Goal: Task Accomplishment & Management: Complete application form

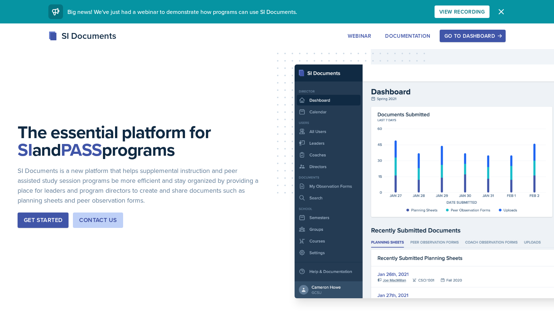
click at [451, 36] on div "Go to Dashboard" at bounding box center [473, 36] width 56 height 6
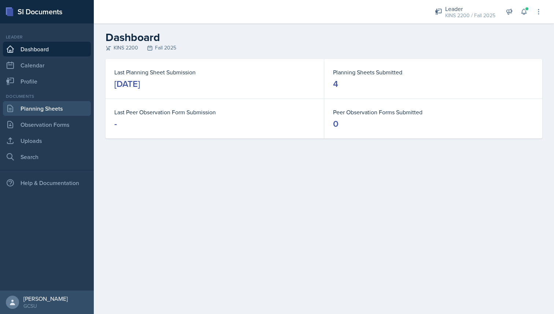
click at [50, 106] on link "Planning Sheets" at bounding box center [47, 108] width 88 height 15
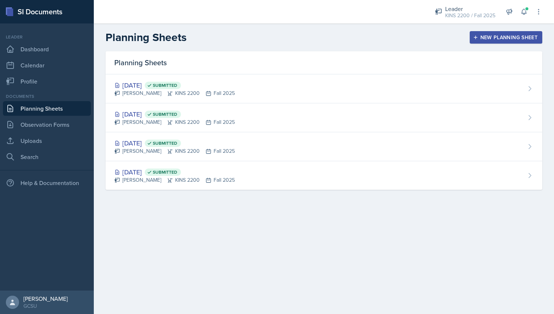
click at [477, 36] on icon "button" at bounding box center [475, 37] width 5 height 5
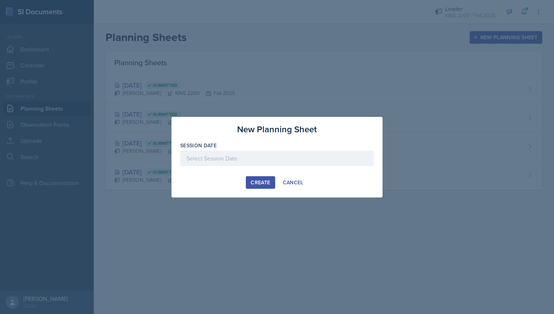
click at [316, 150] on div "Session Date" at bounding box center [277, 158] width 194 height 32
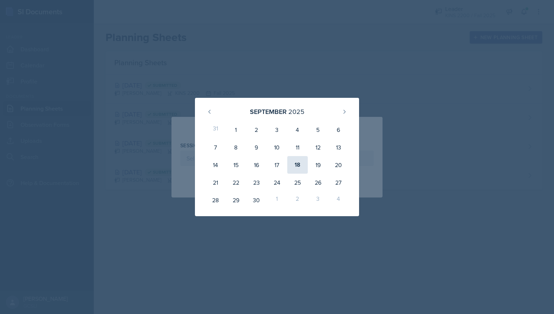
click at [298, 168] on div "18" at bounding box center [297, 165] width 21 height 18
type input "[DATE]"
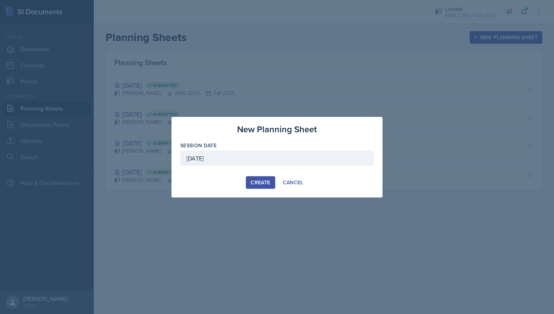
click at [259, 183] on div "Create" at bounding box center [260, 183] width 19 height 6
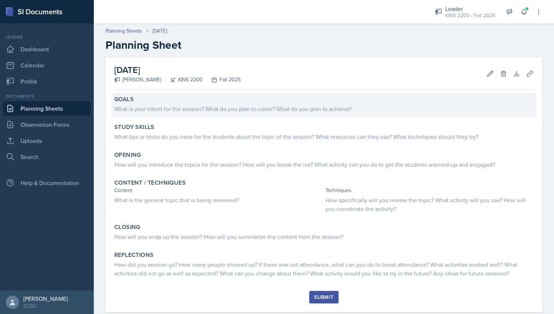
click at [189, 114] on div "Goals What is your intent for the session? What do you plan to cover? What do y…" at bounding box center [323, 105] width 425 height 25
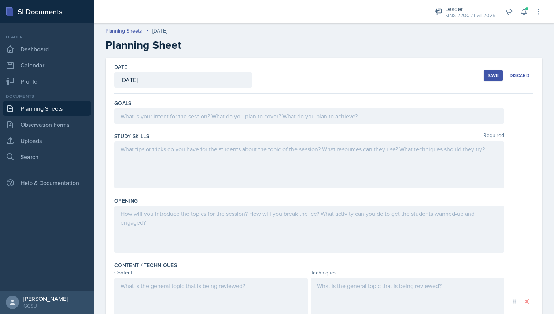
click at [188, 115] on div at bounding box center [309, 116] width 390 height 15
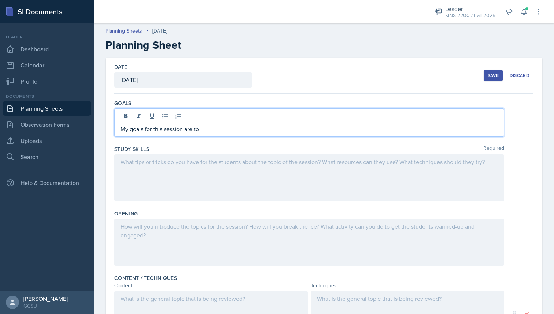
click at [36, 109] on link "Planning Sheets" at bounding box center [47, 108] width 88 height 15
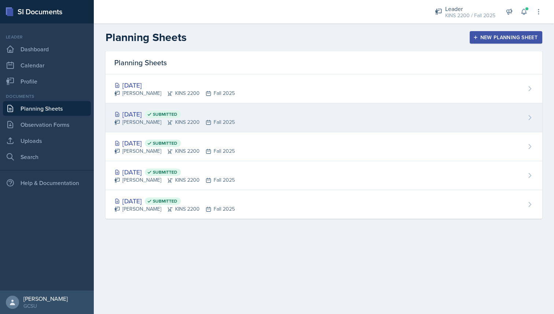
click at [152, 114] on icon at bounding box center [149, 114] width 5 height 5
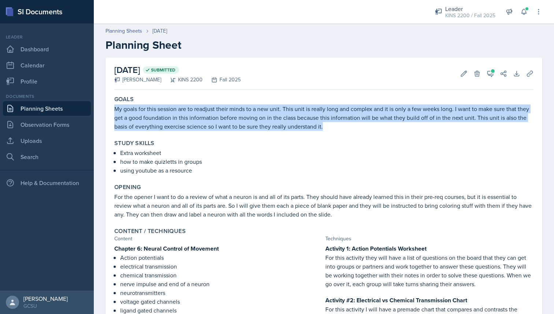
drag, startPoint x: 327, startPoint y: 128, endPoint x: 115, endPoint y: 109, distance: 212.5
click at [115, 109] on p "My goals for this session are to readjust their minds to a new unit. This unit …" at bounding box center [324, 118] width 420 height 26
copy p "My goals for this session are to readjust their minds to a new unit. This unit …"
click at [62, 106] on link "Planning Sheets" at bounding box center [47, 108] width 88 height 15
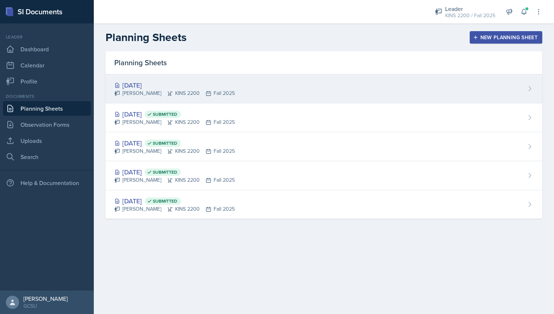
click at [142, 93] on div "[PERSON_NAME] KINS 2200 Fall 2025" at bounding box center [174, 93] width 121 height 8
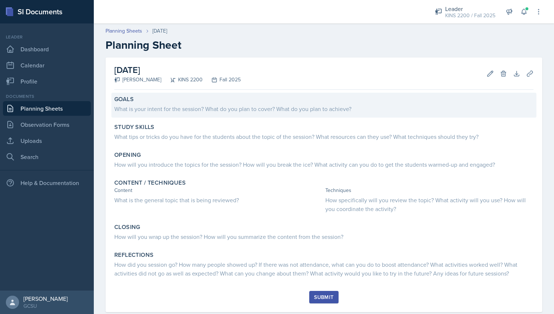
click at [219, 114] on div "Goals What is your intent for the session? What do you plan to cover? What do y…" at bounding box center [323, 105] width 425 height 25
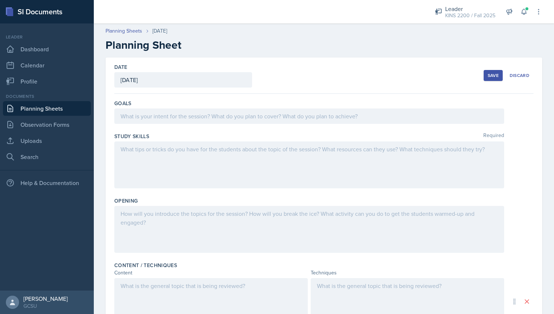
click at [219, 115] on div at bounding box center [309, 116] width 390 height 15
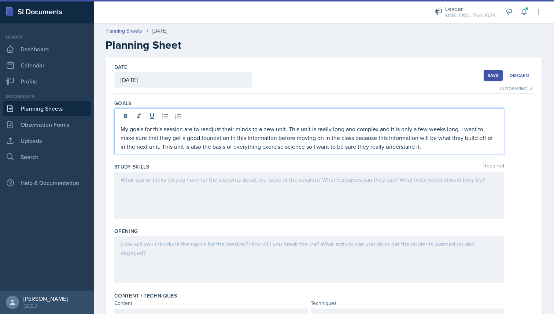
click at [410, 181] on div at bounding box center [309, 195] width 390 height 47
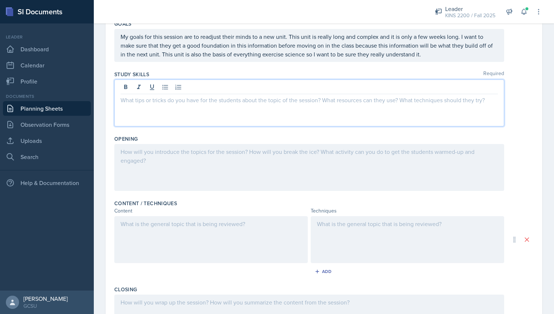
scroll to position [85, 0]
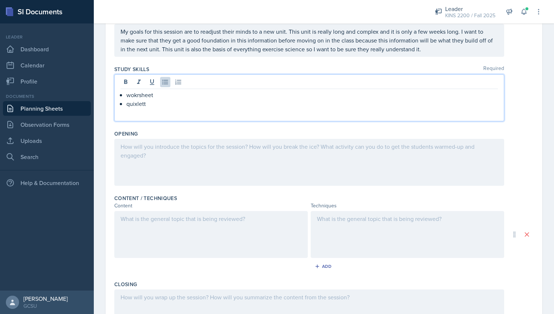
click at [136, 106] on p "quixlett" at bounding box center [313, 103] width 372 height 9
click at [525, 12] on icon at bounding box center [524, 11] width 7 height 7
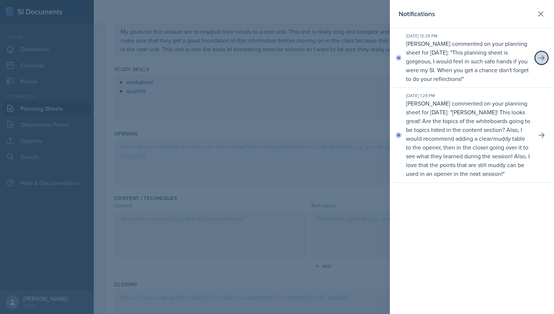
click at [547, 55] on button at bounding box center [541, 57] width 13 height 13
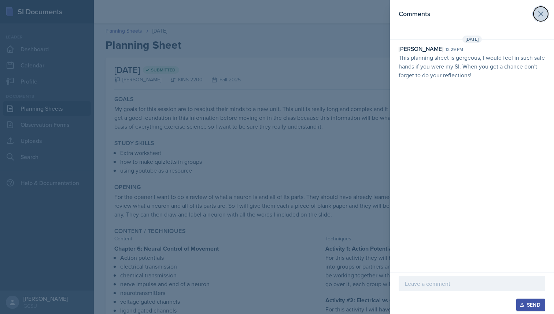
click at [541, 14] on icon at bounding box center [541, 14] width 4 height 4
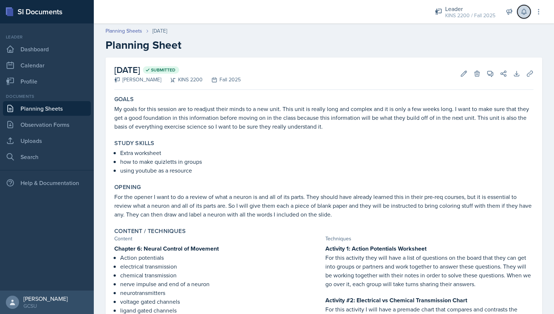
click at [527, 11] on icon at bounding box center [524, 11] width 7 height 7
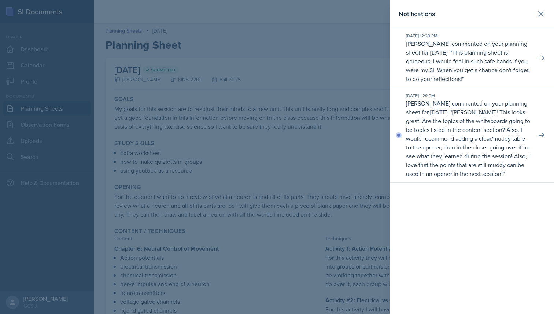
click at [370, 159] on div at bounding box center [277, 157] width 554 height 314
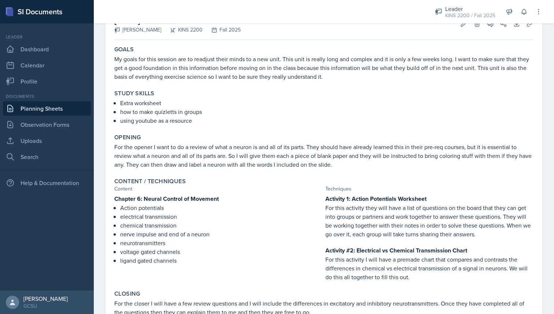
scroll to position [99, 0]
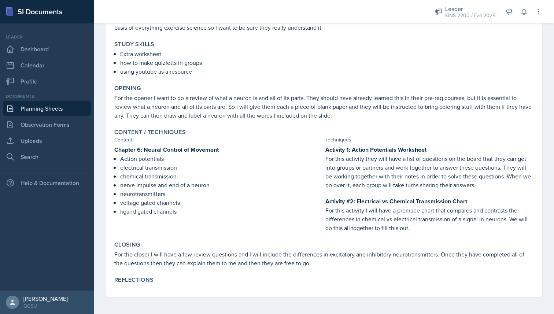
click at [51, 109] on link "Planning Sheets" at bounding box center [47, 108] width 88 height 15
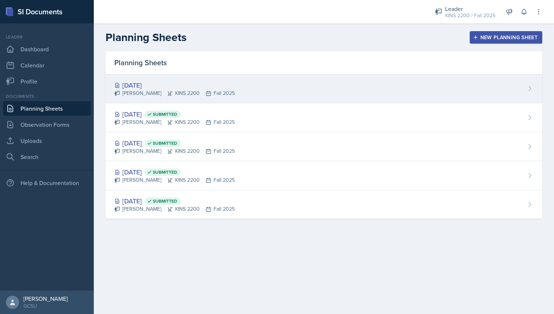
click at [177, 94] on div "[PERSON_NAME] KINS 2200 Fall 2025" at bounding box center [174, 93] width 121 height 8
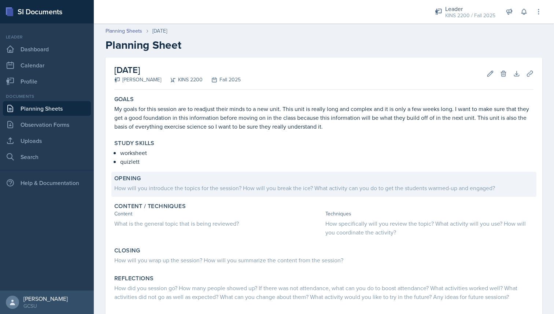
click at [222, 188] on div "How will you introduce the topics for the session? How will you break the ice? …" at bounding box center [324, 188] width 420 height 9
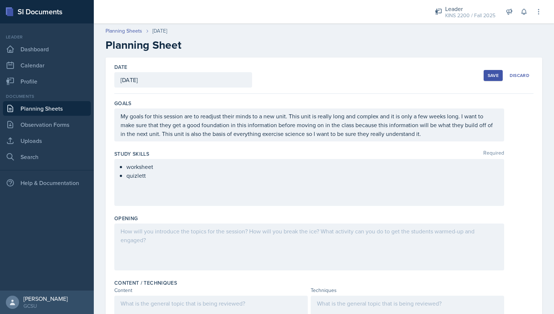
click at [219, 238] on div at bounding box center [309, 247] width 390 height 47
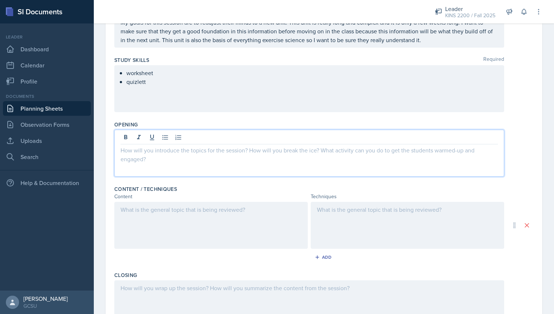
scroll to position [98, 0]
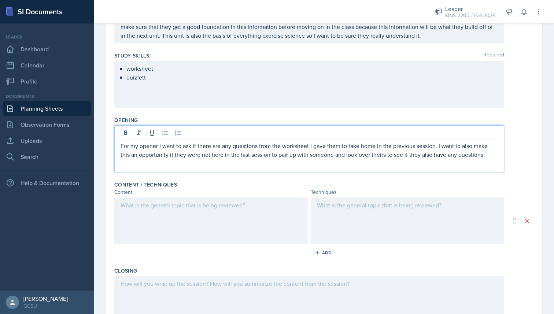
click at [494, 155] on p "For my opener I want to ask if there are any questions from the worksheet I gav…" at bounding box center [310, 151] width 378 height 18
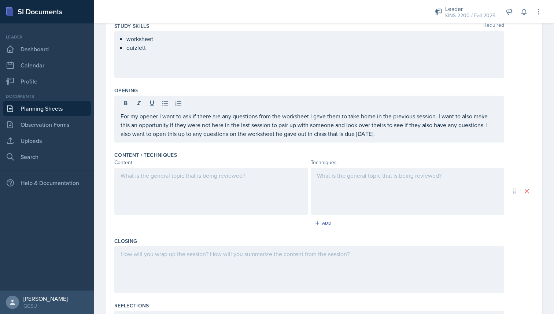
click at [250, 194] on div at bounding box center [211, 191] width 194 height 47
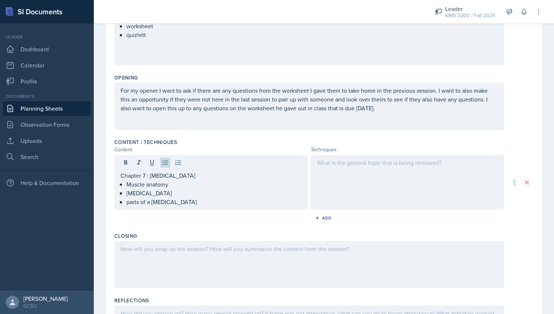
click at [374, 169] on div at bounding box center [408, 182] width 194 height 55
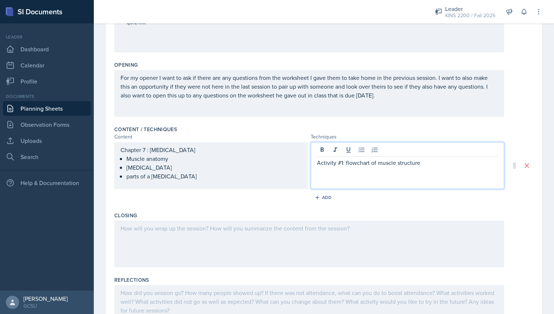
click at [377, 176] on p at bounding box center [407, 171] width 181 height 9
click at [417, 166] on p "Activity #1: flowchart of muscle structure" at bounding box center [407, 162] width 181 height 9
drag, startPoint x: 420, startPoint y: 164, endPoint x: 317, endPoint y: 164, distance: 102.7
click at [317, 164] on p "Activity #1: flowchart of muscle structure" at bounding box center [407, 162] width 181 height 9
click at [321, 153] on icon at bounding box center [322, 149] width 7 height 7
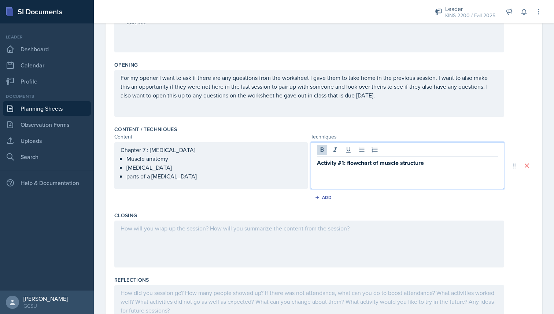
click at [326, 186] on div "Activity #1: flowchart of muscle structure" at bounding box center [408, 165] width 194 height 47
click at [326, 174] on p at bounding box center [407, 172] width 181 height 9
click at [452, 174] on p "For this activity they will be doing this individually." at bounding box center [407, 172] width 181 height 9
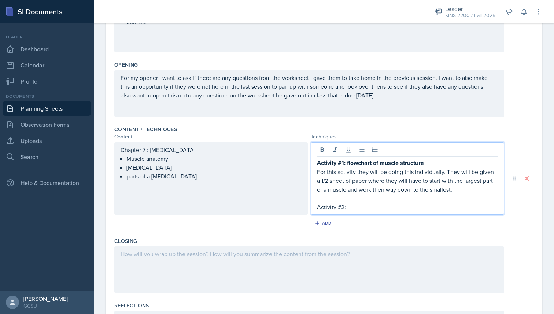
click at [354, 206] on p "Activity #2:" at bounding box center [407, 207] width 181 height 9
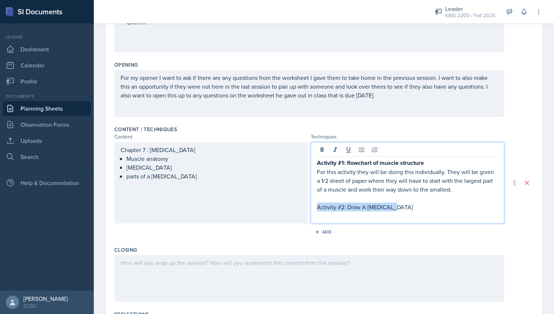
drag, startPoint x: 394, startPoint y: 207, endPoint x: 318, endPoint y: 209, distance: 76.3
click at [318, 209] on p "Activity #2: Draw A [MEDICAL_DATA]" at bounding box center [407, 207] width 181 height 9
click at [325, 148] on icon at bounding box center [322, 149] width 7 height 7
click at [327, 218] on p at bounding box center [407, 216] width 181 height 9
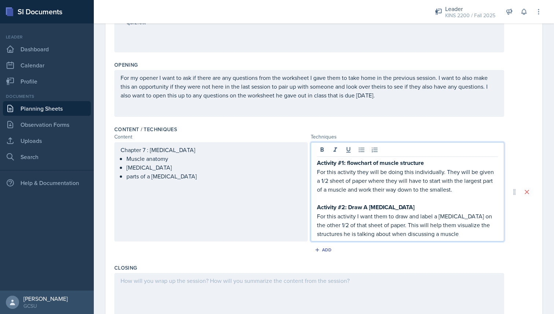
click at [462, 237] on p "For this activity I want them to draw and label a [MEDICAL_DATA] on the other 1…" at bounding box center [407, 225] width 181 height 26
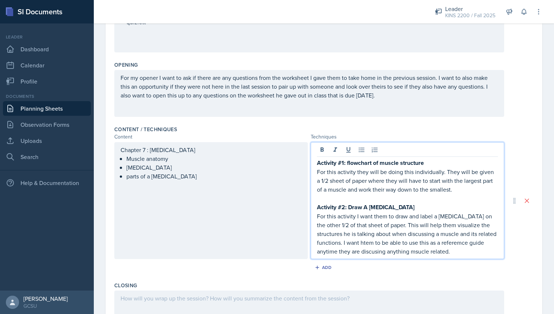
click at [449, 243] on p "For this activity I want them to draw and label a [MEDICAL_DATA] on the other 1…" at bounding box center [407, 234] width 181 height 44
click at [467, 242] on p "For this activity I want them to draw and label a [MEDICAL_DATA] on the other 1…" at bounding box center [407, 234] width 181 height 44
click at [420, 252] on p "For this activity I want them to draw and label a [MEDICAL_DATA] on the other 1…" at bounding box center [407, 234] width 181 height 44
click at [457, 256] on div "Activity #1: flowchart of muscle structure For this activity they will be doing…" at bounding box center [408, 200] width 194 height 117
click at [458, 254] on p "For this activity I want them to draw and label a [MEDICAL_DATA] on the other 1…" at bounding box center [407, 234] width 181 height 44
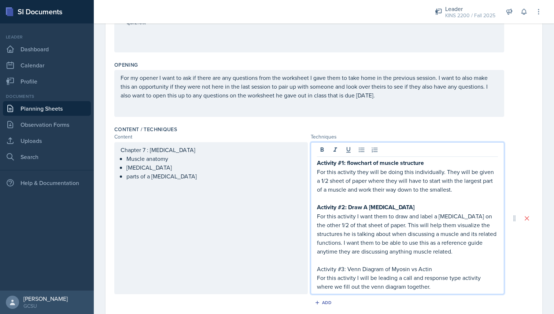
click at [415, 287] on p "For this activity I will be leading a call and response type activity where we …" at bounding box center [407, 283] width 181 height 18
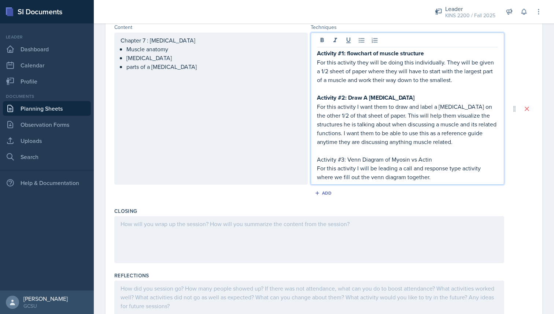
scroll to position [265, 0]
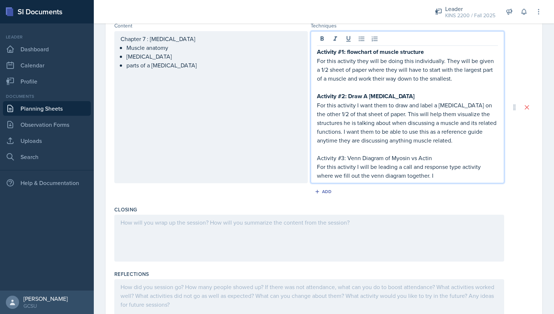
drag, startPoint x: 433, startPoint y: 160, endPoint x: 319, endPoint y: 157, distance: 114.5
click at [318, 157] on p "Activity #3: Venn Diagram of Myosin vs Actin" at bounding box center [407, 158] width 181 height 9
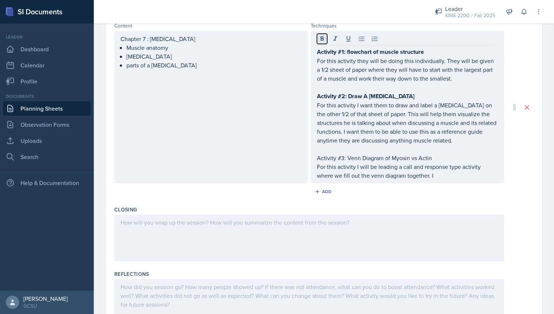
click at [323, 38] on icon at bounding box center [322, 38] width 3 height 4
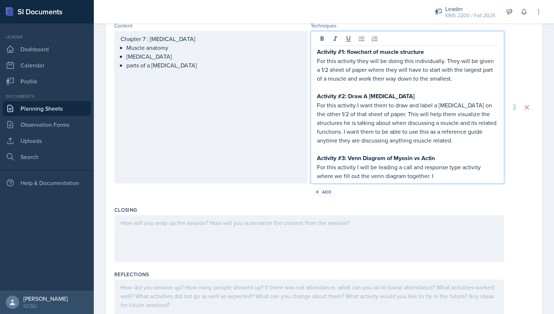
click at [421, 178] on p "For this activity I will be leading a call and response type activity where we …" at bounding box center [407, 172] width 181 height 18
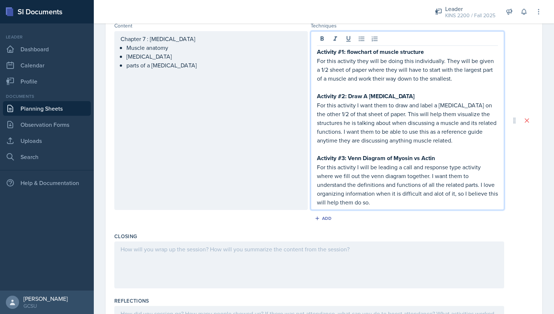
click at [361, 253] on div at bounding box center [309, 265] width 390 height 47
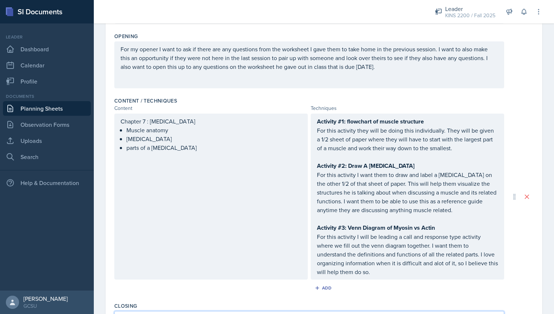
scroll to position [0, 0]
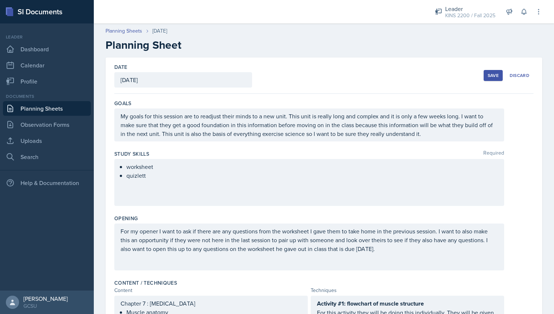
click at [493, 73] on div "Save" at bounding box center [493, 76] width 11 height 6
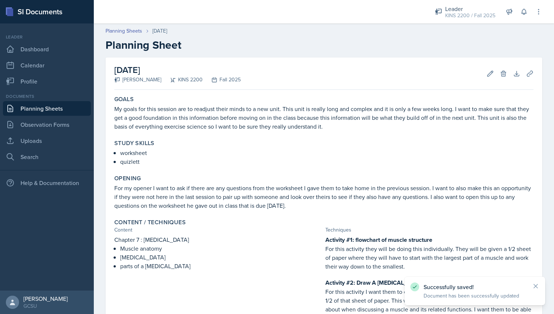
click at [22, 115] on link "Planning Sheets" at bounding box center [47, 108] width 88 height 15
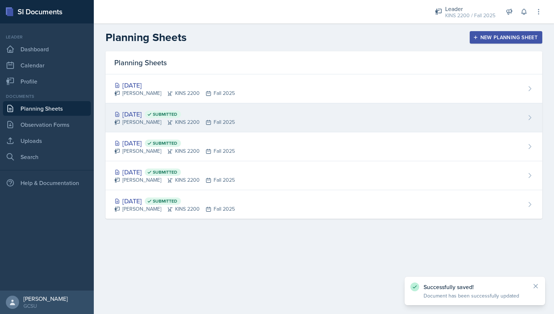
click at [208, 121] on div "[PERSON_NAME] KINS 2200 Fall 2025" at bounding box center [174, 122] width 121 height 8
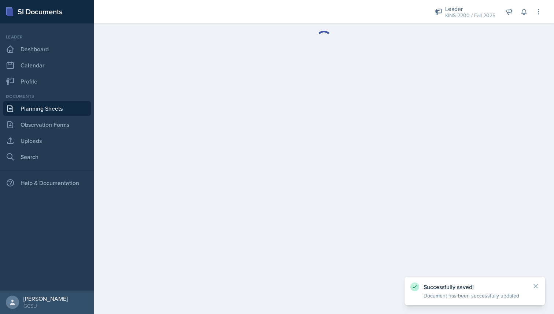
click at [52, 103] on link "Planning Sheets" at bounding box center [47, 108] width 88 height 15
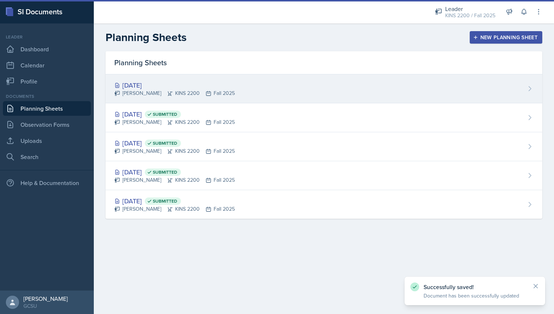
click at [196, 91] on div "[PERSON_NAME] KINS 2200 Fall 2025" at bounding box center [174, 93] width 121 height 8
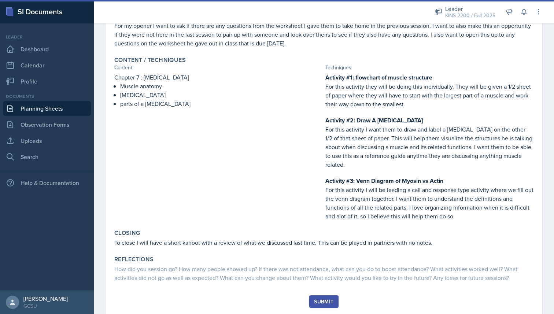
scroll to position [173, 0]
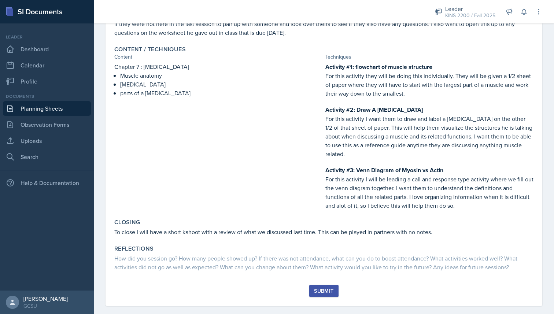
click at [318, 288] on div "Submit" at bounding box center [323, 291] width 19 height 6
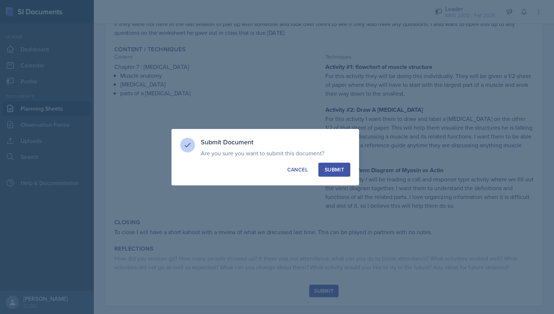
click at [341, 173] on button "Submit" at bounding box center [335, 170] width 32 height 14
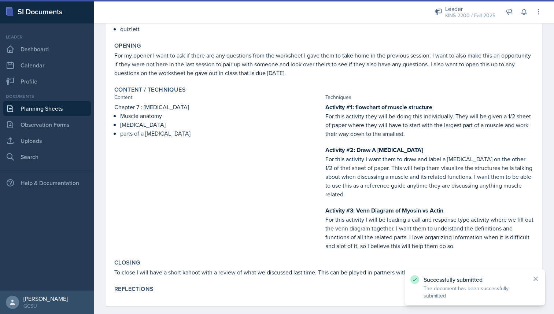
click at [54, 116] on link "Planning Sheets" at bounding box center [47, 108] width 88 height 15
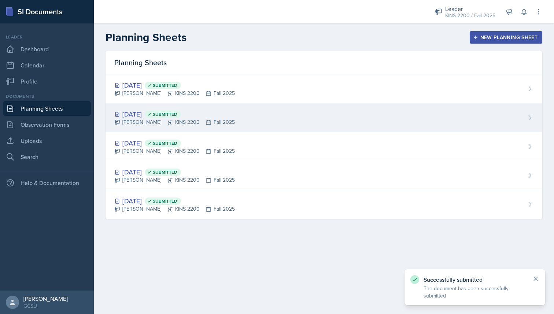
click at [178, 117] on span "Submitted" at bounding box center [163, 114] width 36 height 7
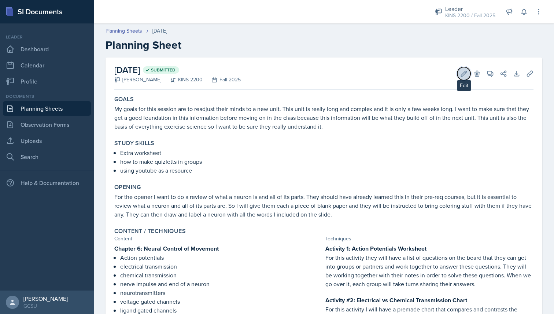
click at [464, 73] on icon at bounding box center [464, 73] width 7 height 7
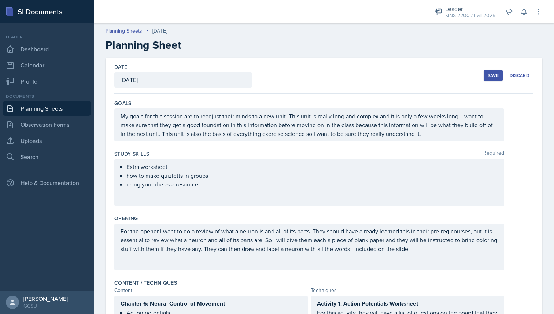
scroll to position [258, 0]
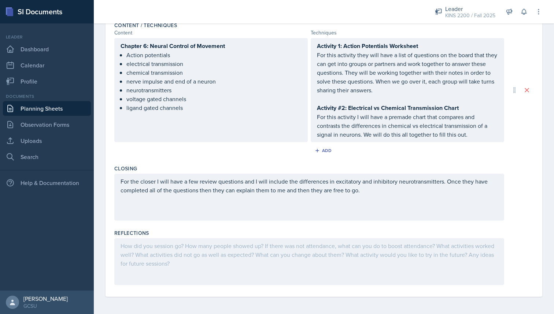
click at [227, 266] on div at bounding box center [309, 261] width 390 height 47
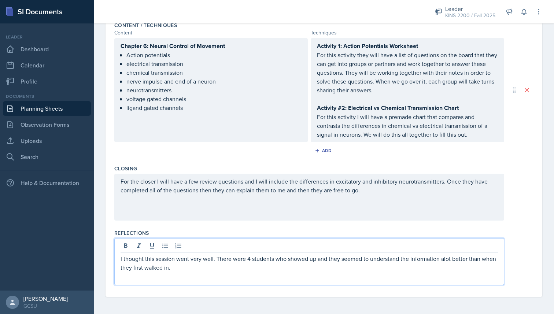
click at [206, 264] on p "I thought this session went very well. There were 4 students who showed up and …" at bounding box center [310, 263] width 378 height 18
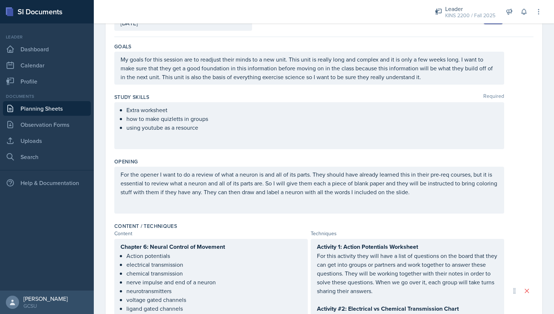
scroll to position [0, 0]
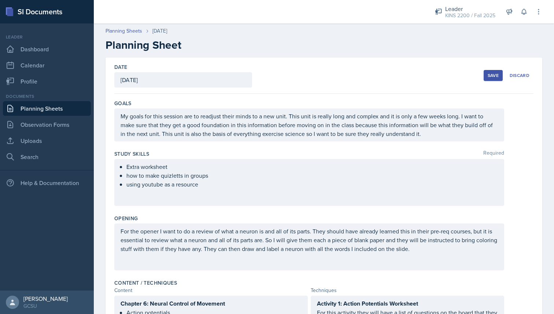
click at [491, 72] on button "Save" at bounding box center [493, 75] width 19 height 11
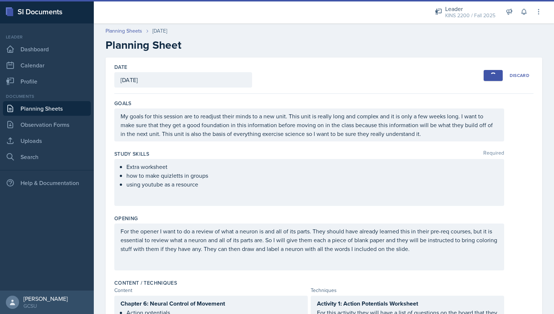
click at [73, 112] on link "Planning Sheets" at bounding box center [47, 108] width 88 height 15
